Goal: Task Accomplishment & Management: Manage account settings

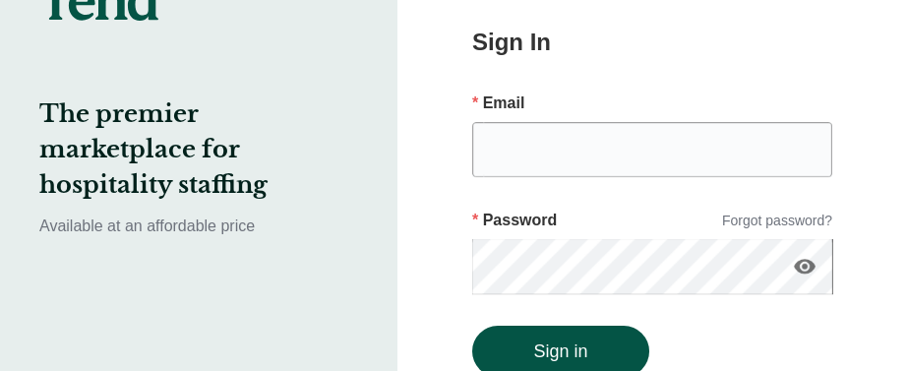
scroll to position [98, 0]
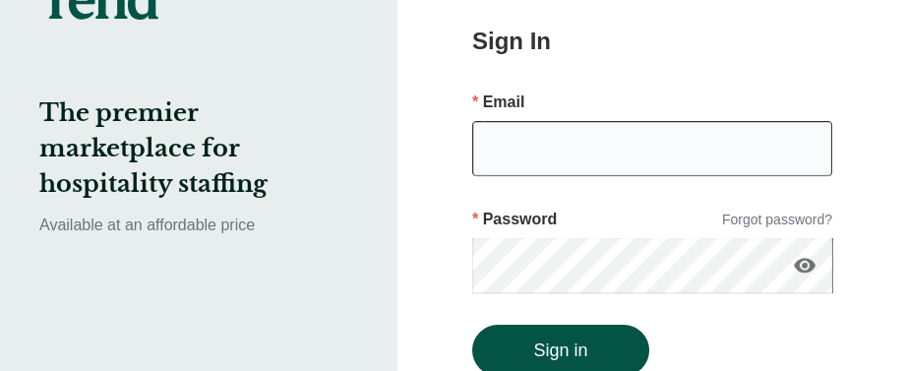
click at [597, 173] on input "email" at bounding box center [652, 148] width 360 height 55
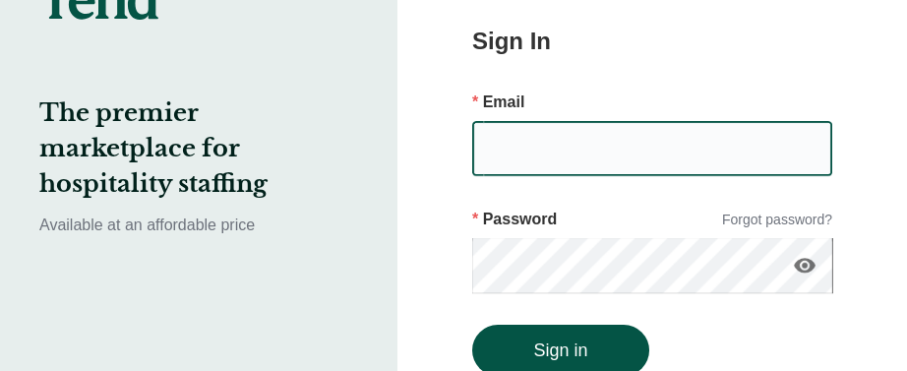
type input "[EMAIL_ADDRESS][DOMAIN_NAME]"
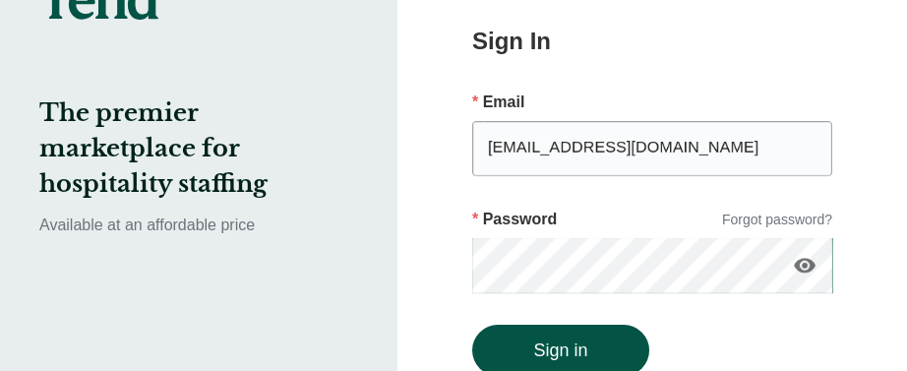
click at [801, 265] on icon "visibility" at bounding box center [805, 266] width 24 height 24
click at [472, 324] on button "Sign in" at bounding box center [560, 349] width 177 height 51
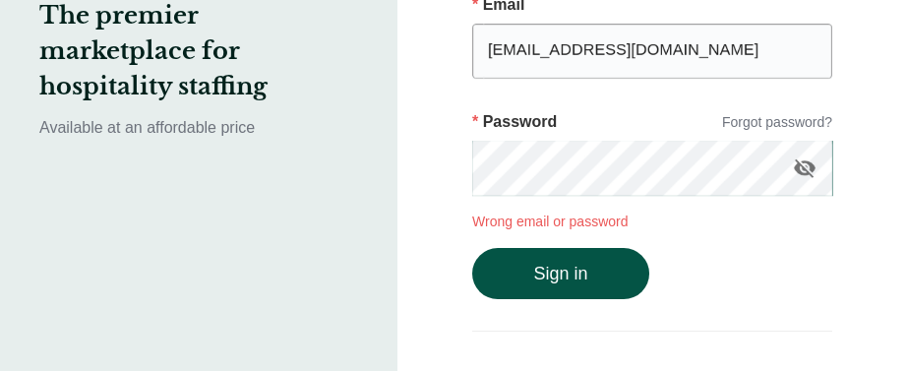
scroll to position [197, 0]
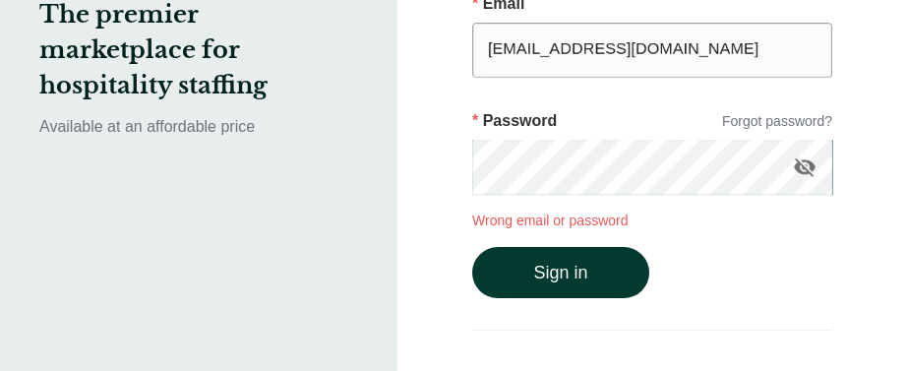
click at [559, 266] on button "Sign in" at bounding box center [560, 272] width 177 height 51
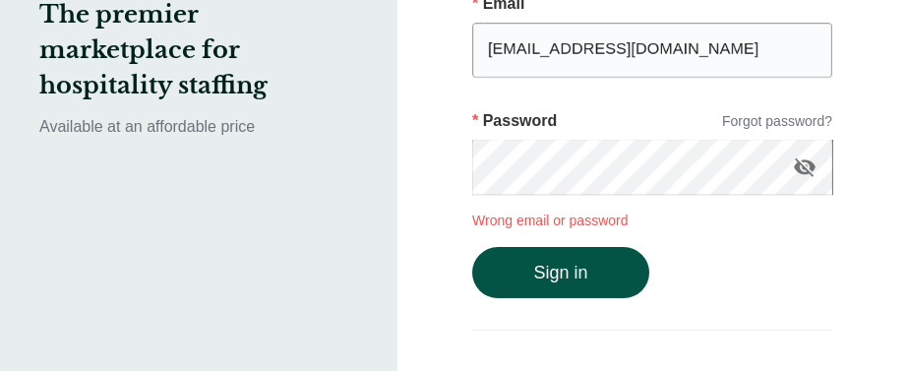
click at [549, 218] on p "Wrong email or password" at bounding box center [652, 220] width 360 height 21
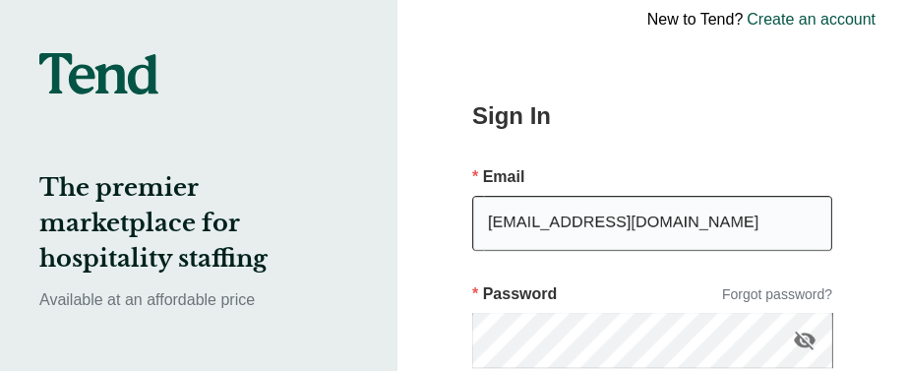
scroll to position [0, 0]
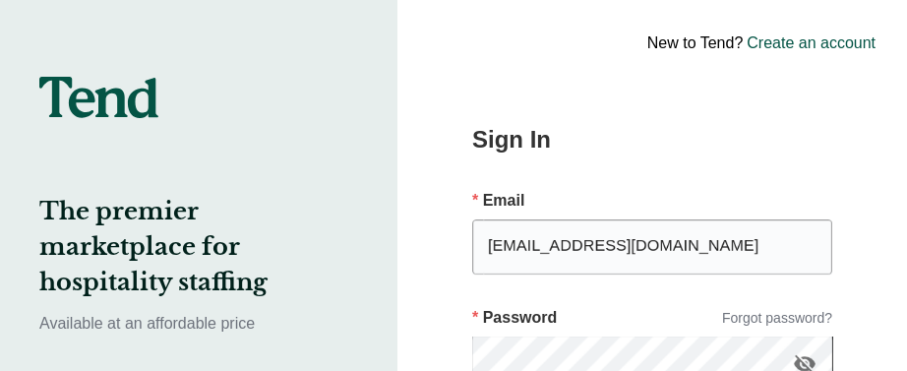
click at [794, 320] on link "Forgot password?" at bounding box center [777, 318] width 110 height 21
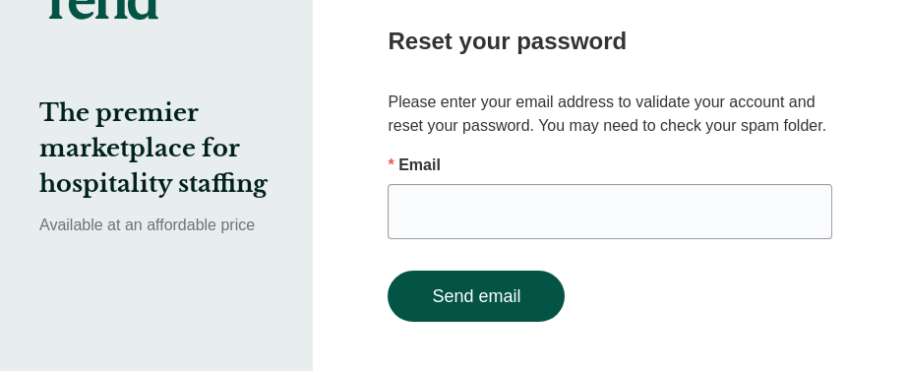
scroll to position [107, 0]
